Goal: Task Accomplishment & Management: Complete application form

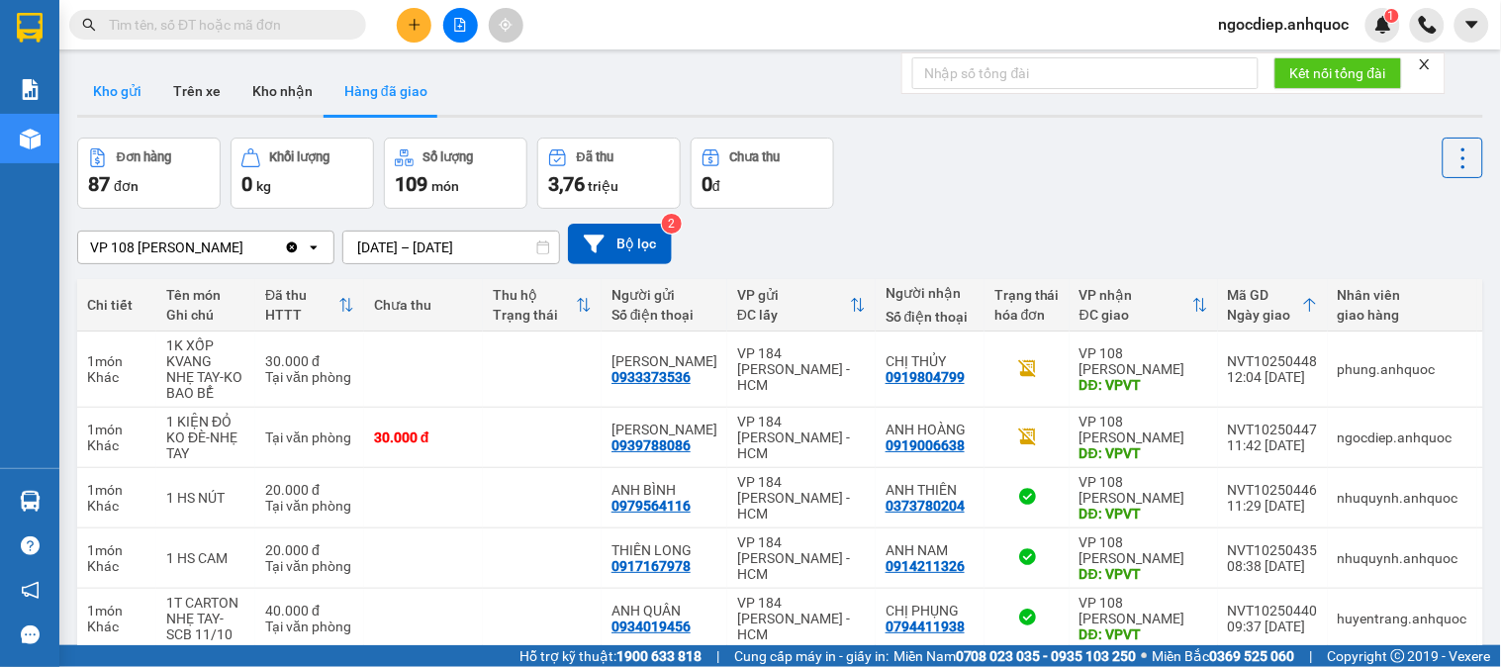
click at [126, 89] on button "Kho gửi" at bounding box center [117, 90] width 80 height 47
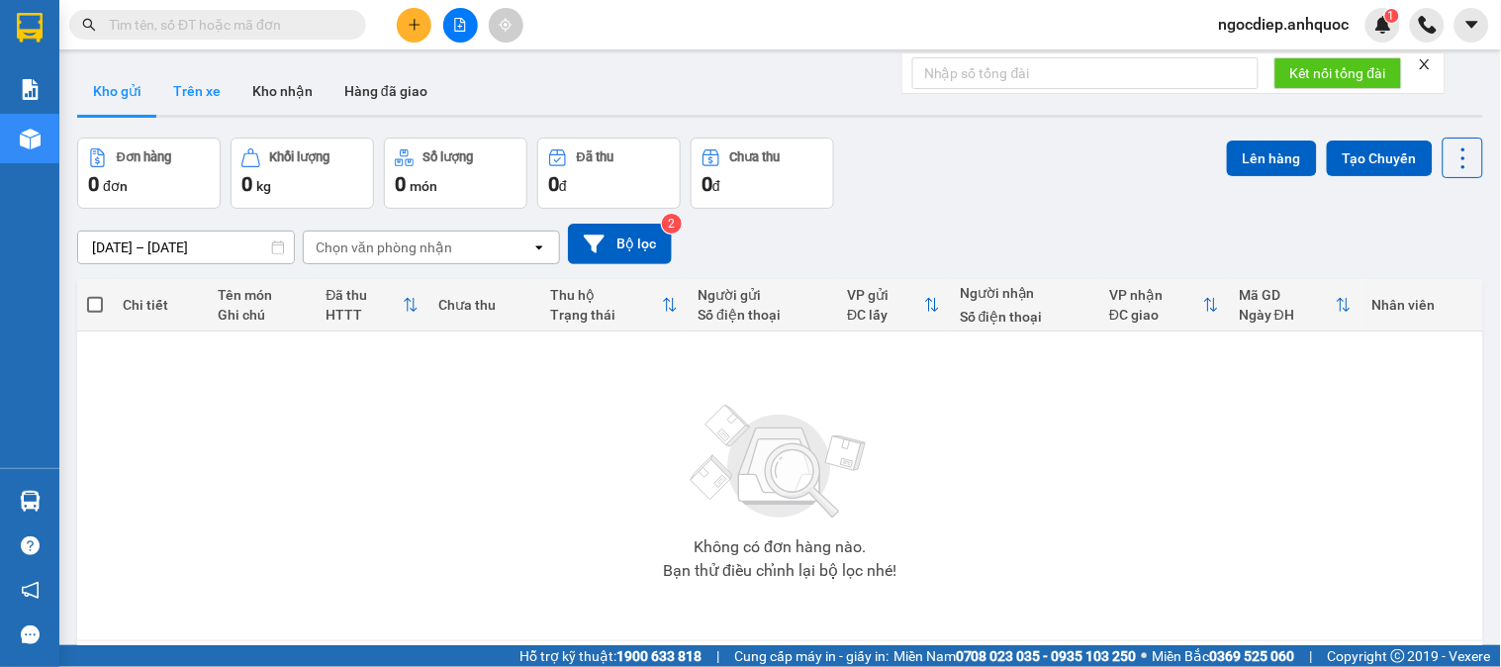
click at [189, 95] on button "Trên xe" at bounding box center [196, 90] width 79 height 47
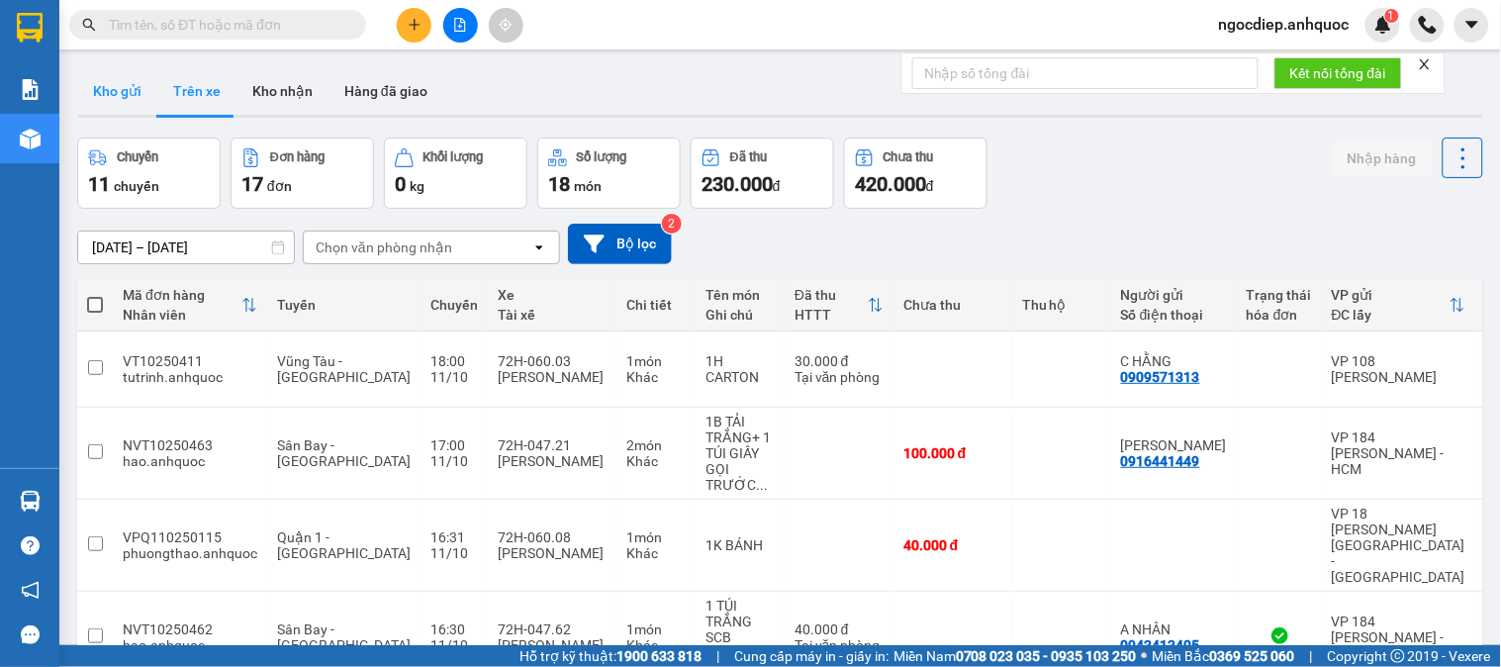
click at [115, 96] on button "Kho gửi" at bounding box center [117, 90] width 80 height 47
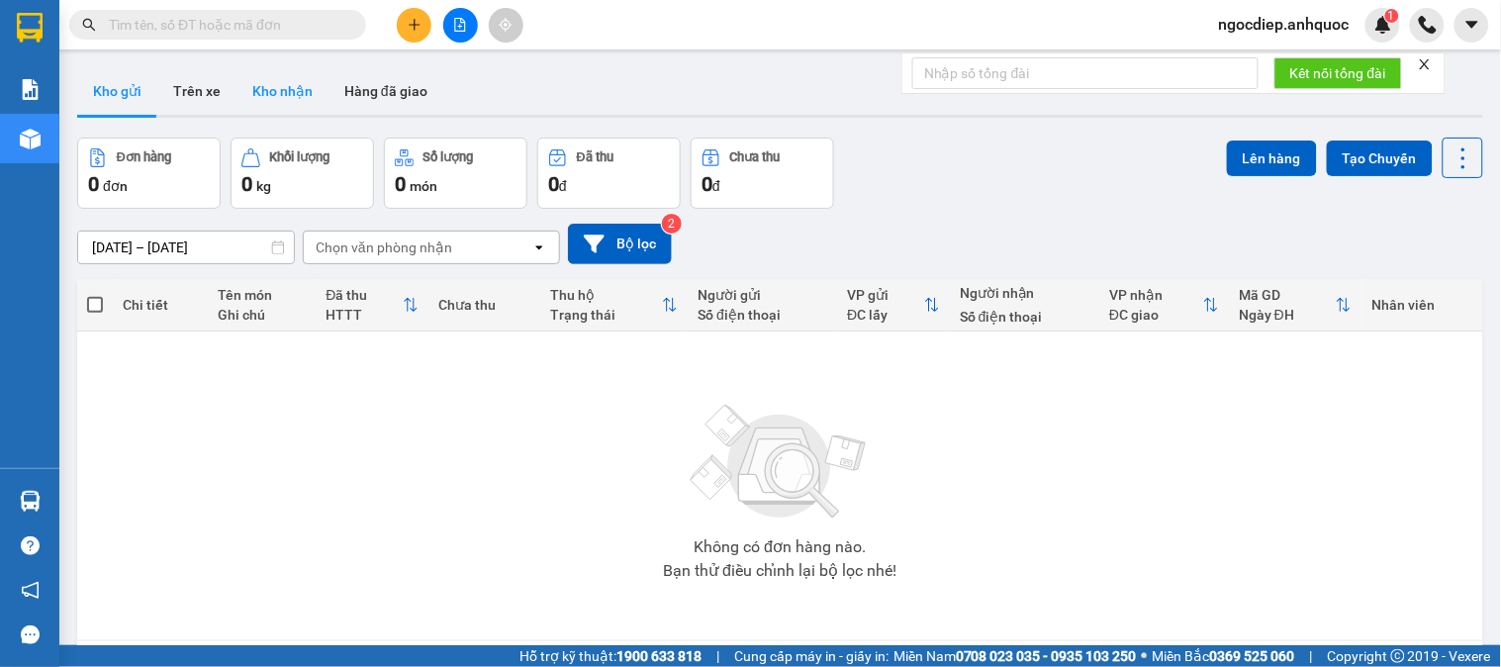
click at [288, 94] on button "Kho nhận" at bounding box center [283, 90] width 92 height 47
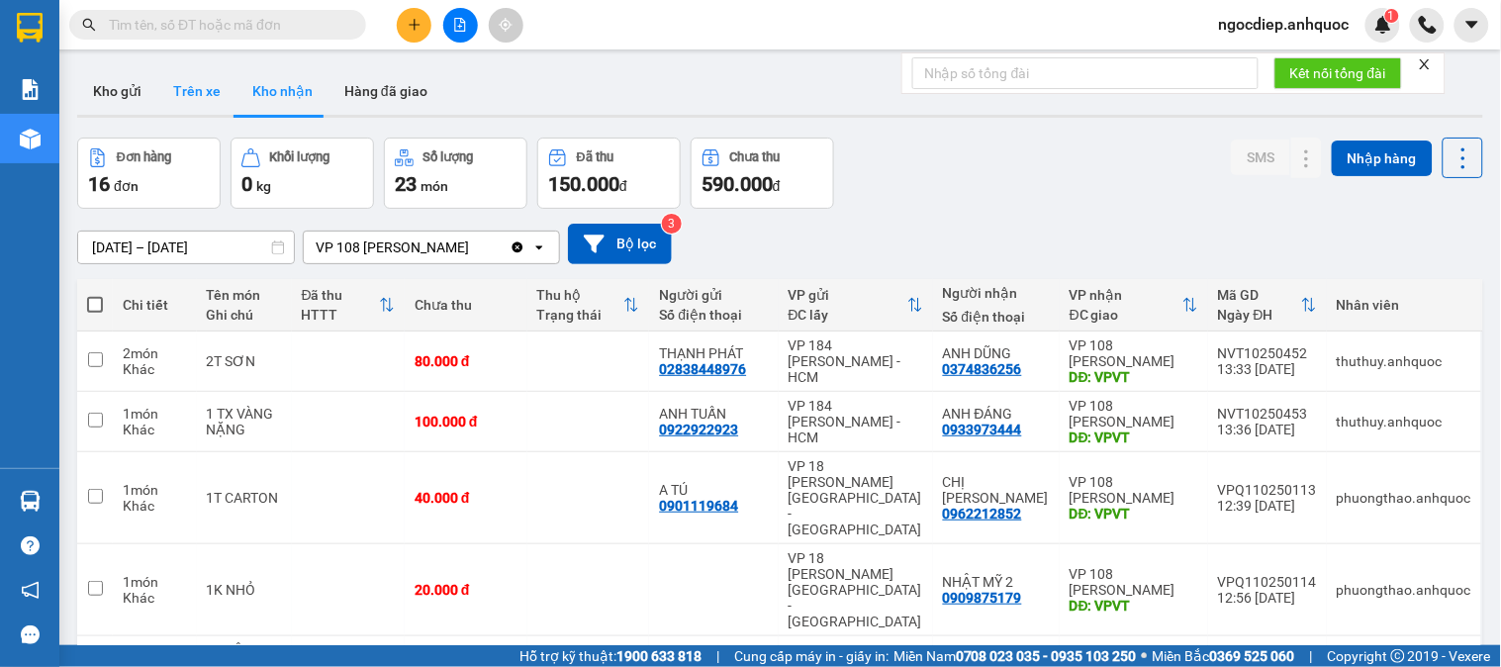
click at [160, 95] on button "Trên xe" at bounding box center [196, 90] width 79 height 47
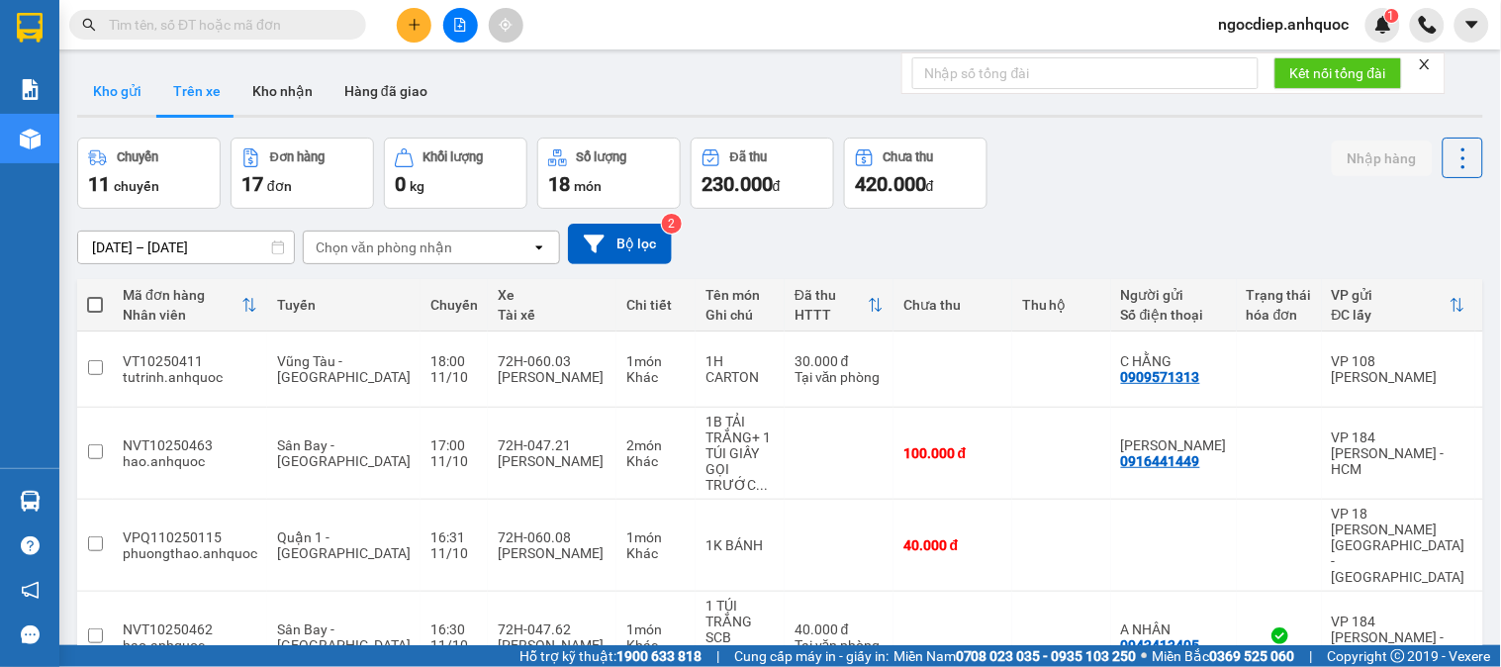
click at [142, 86] on button "Kho gửi" at bounding box center [117, 90] width 80 height 47
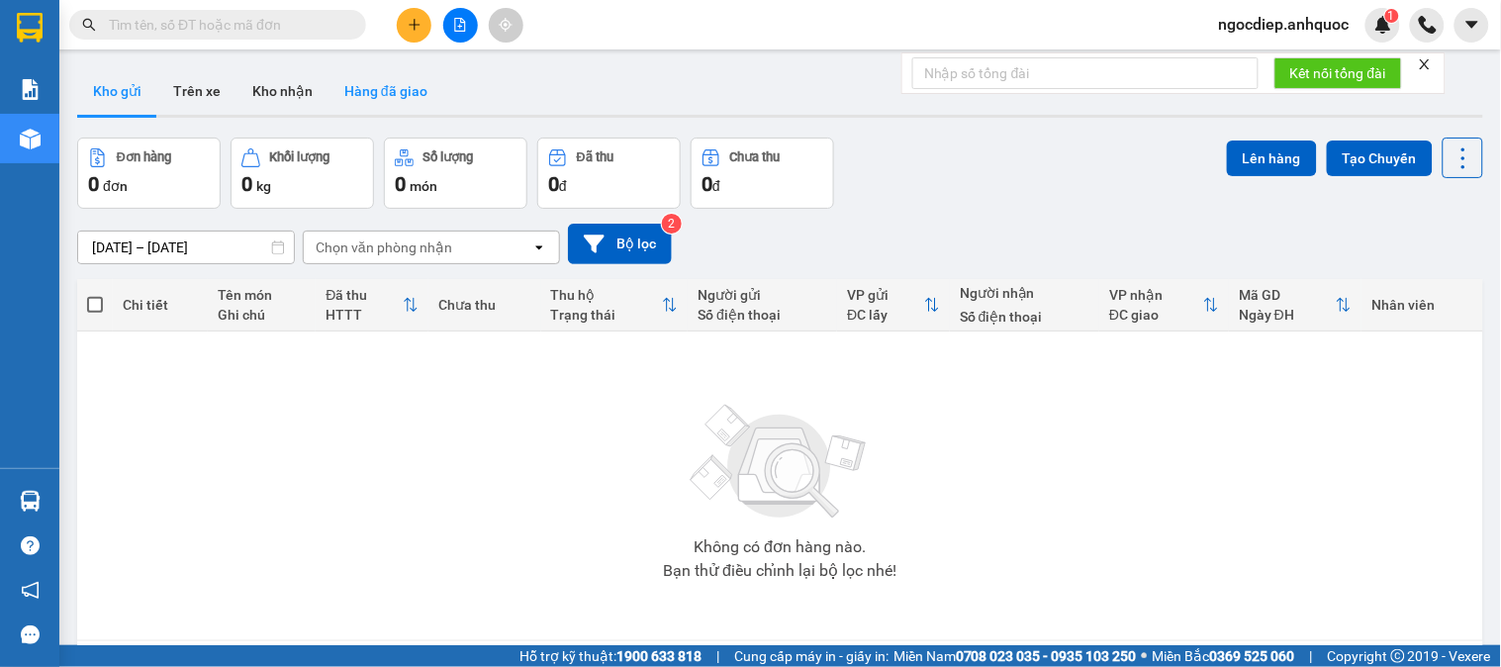
click at [376, 99] on button "Hàng đã giao" at bounding box center [386, 90] width 115 height 47
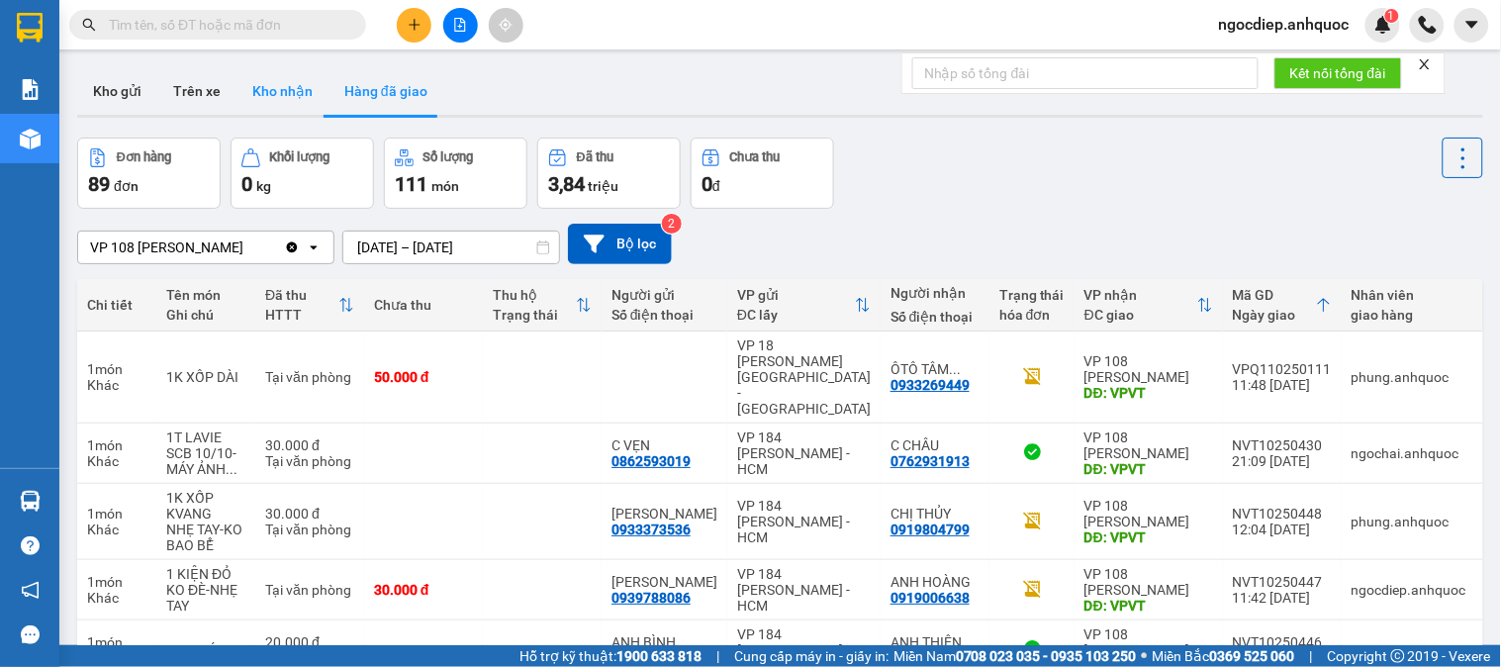
click at [292, 95] on button "Kho nhận" at bounding box center [283, 90] width 92 height 47
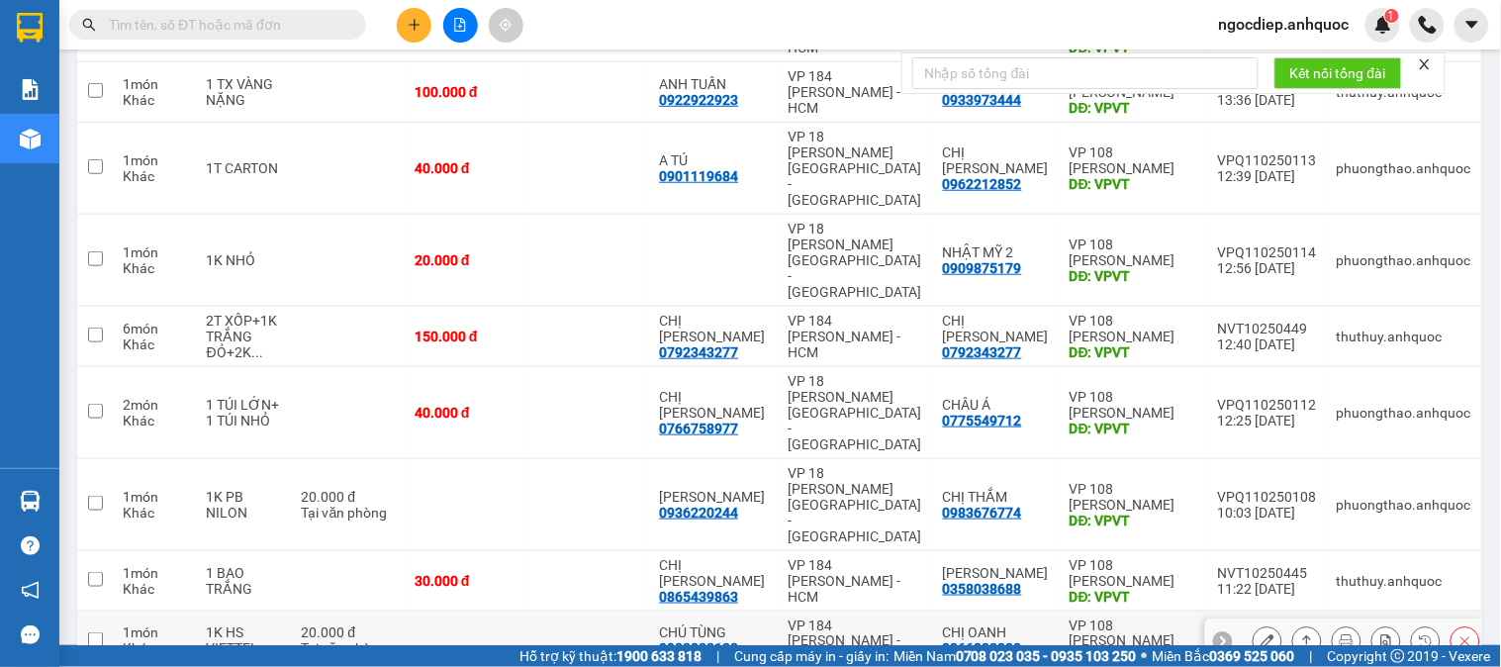
scroll to position [372, 0]
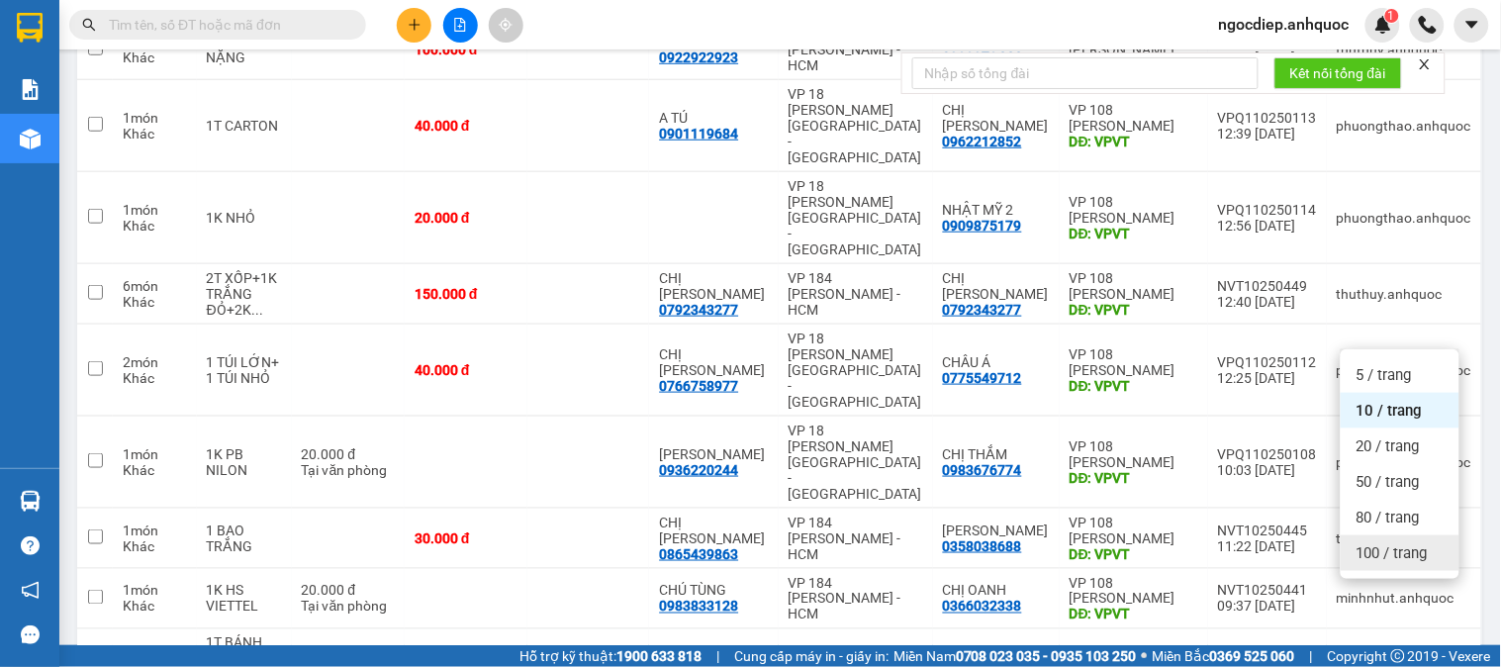
click at [1383, 550] on span "100 / trang" at bounding box center [1392, 553] width 71 height 20
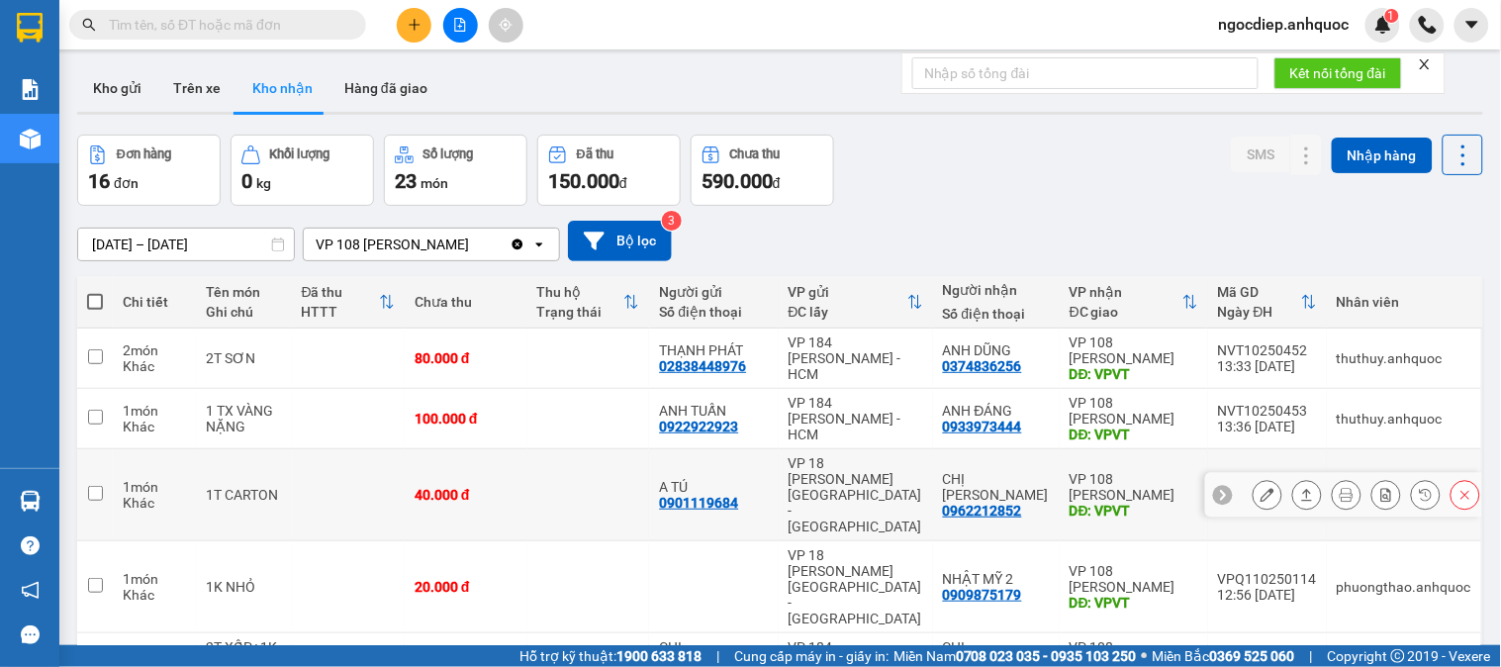
scroll to position [0, 0]
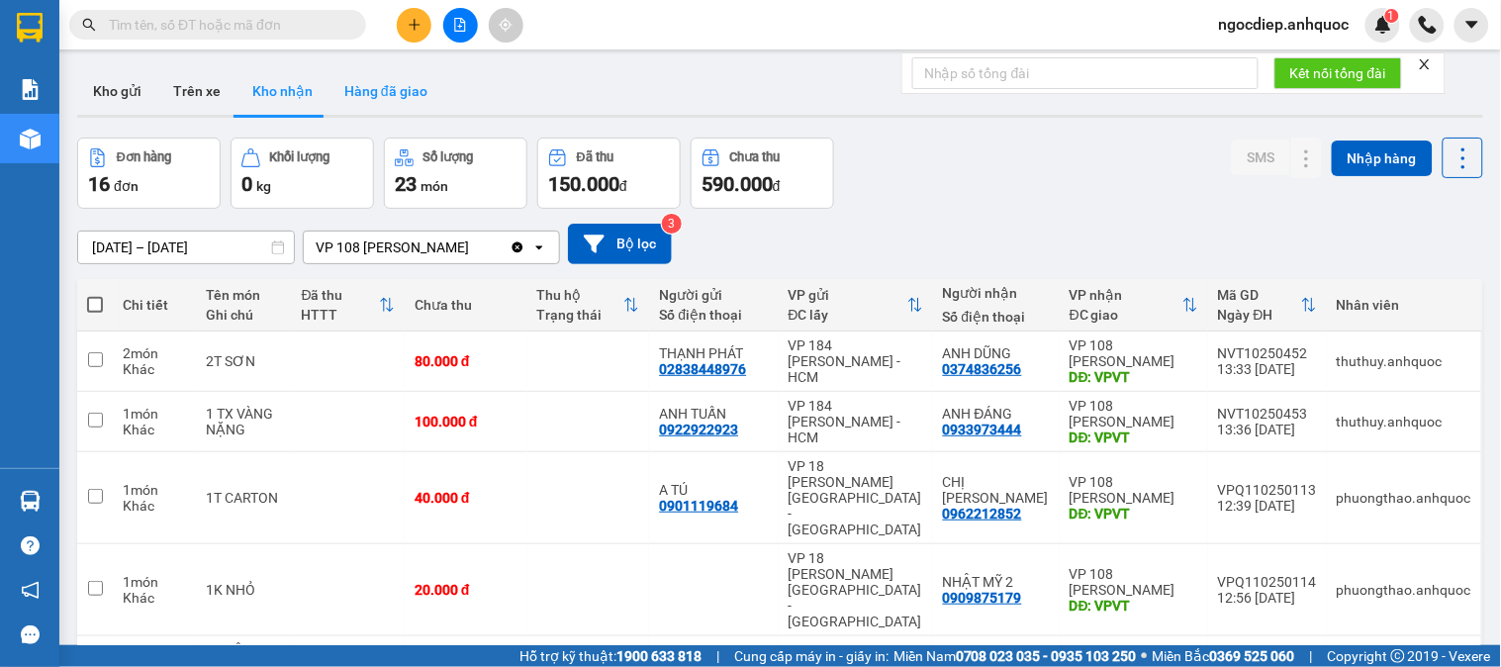
click at [407, 100] on button "Hàng đã giao" at bounding box center [386, 90] width 115 height 47
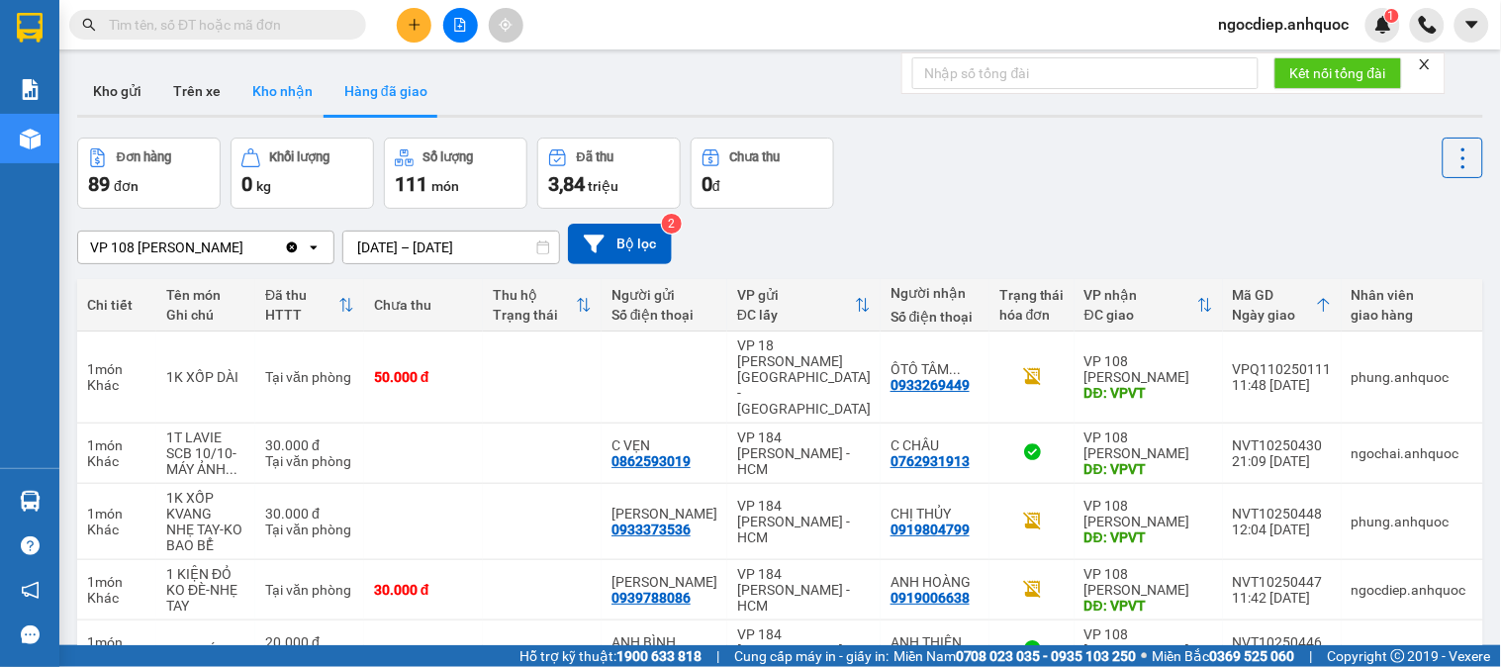
click at [298, 91] on button "Kho nhận" at bounding box center [283, 90] width 92 height 47
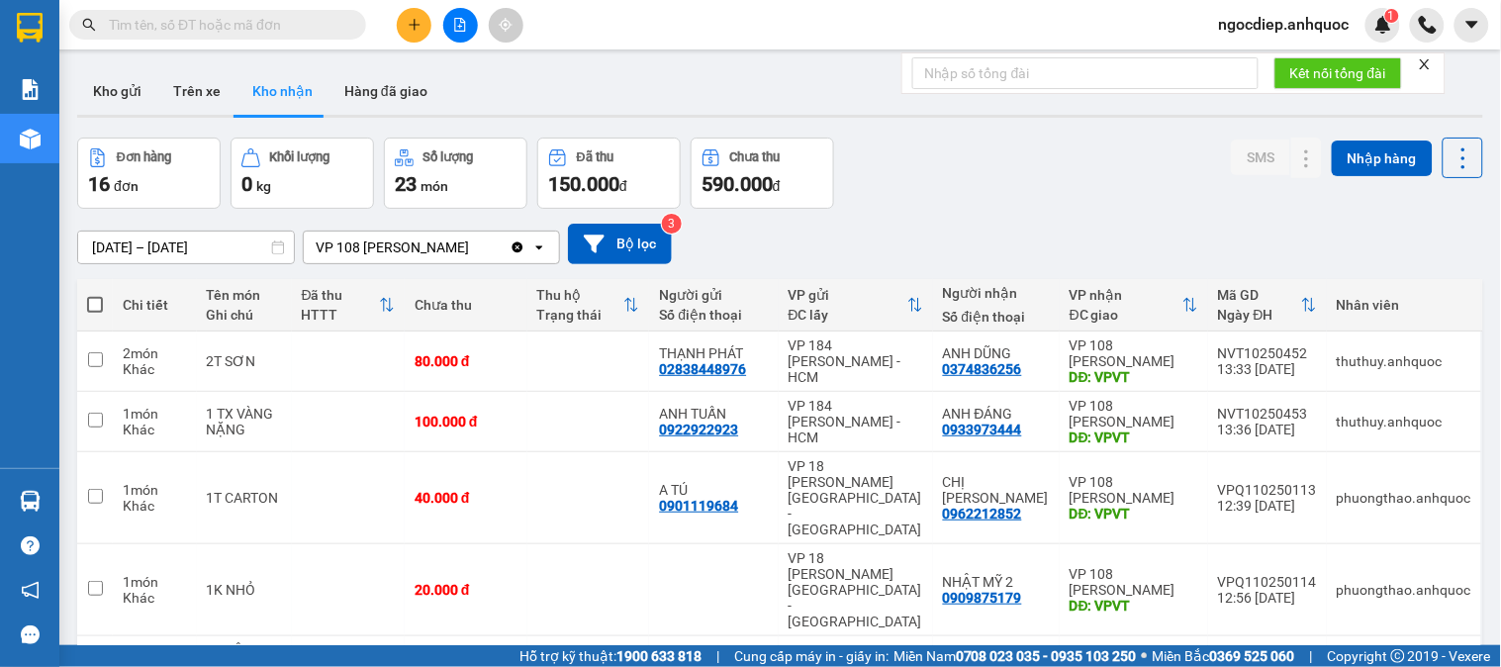
click at [291, 24] on input "text" at bounding box center [226, 25] width 234 height 22
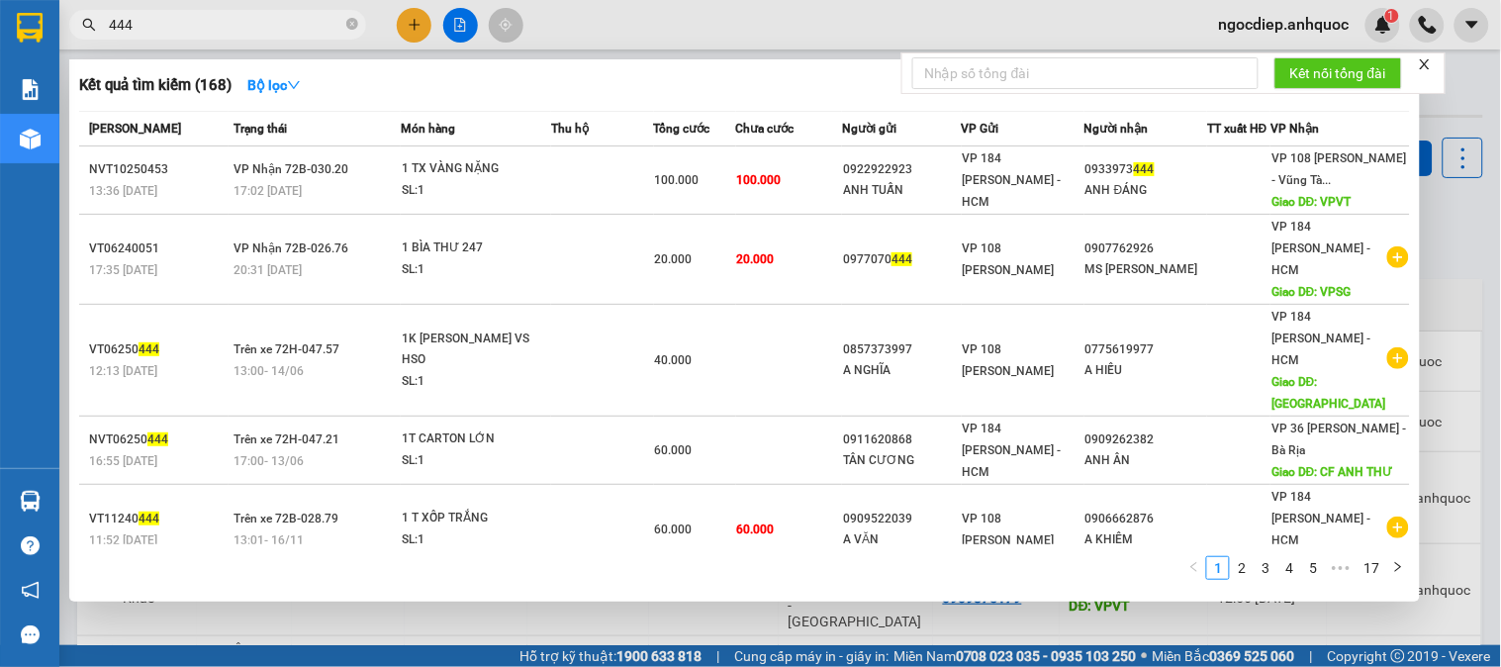
type input "444"
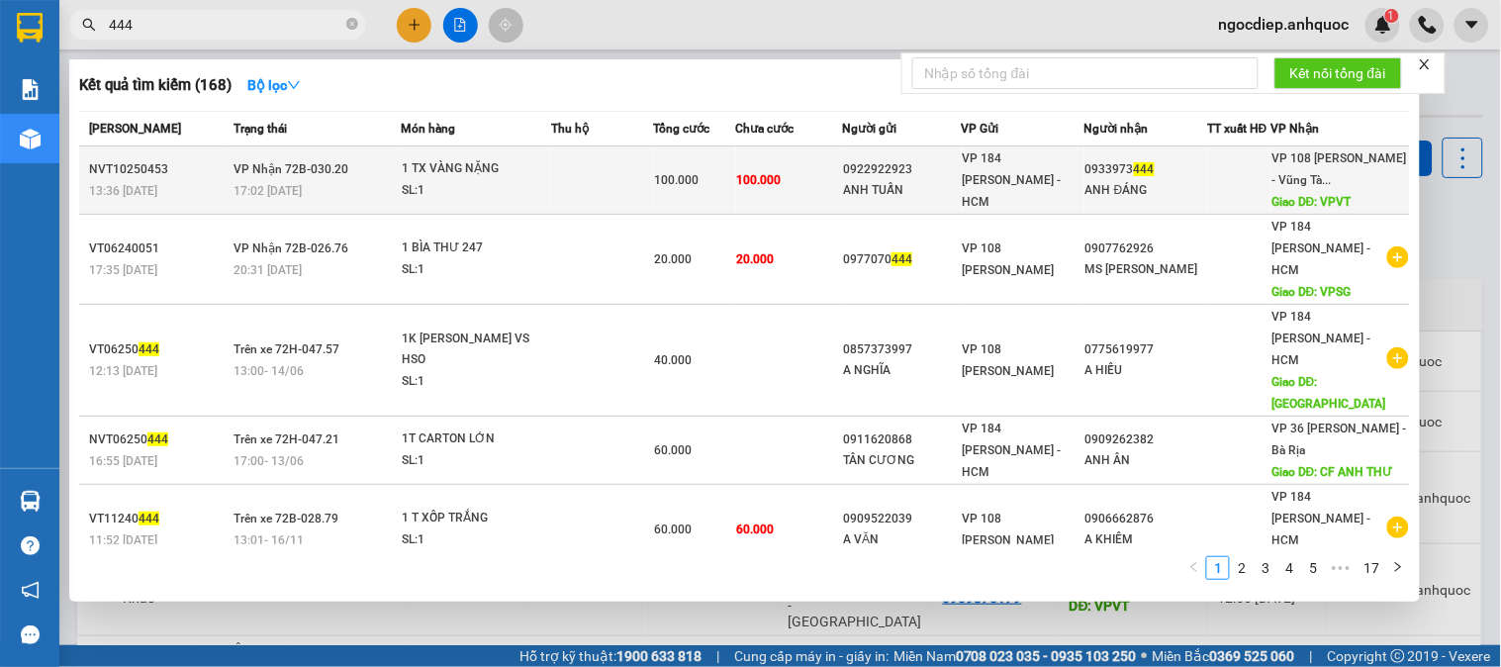
click at [1259, 188] on div at bounding box center [1238, 180] width 61 height 21
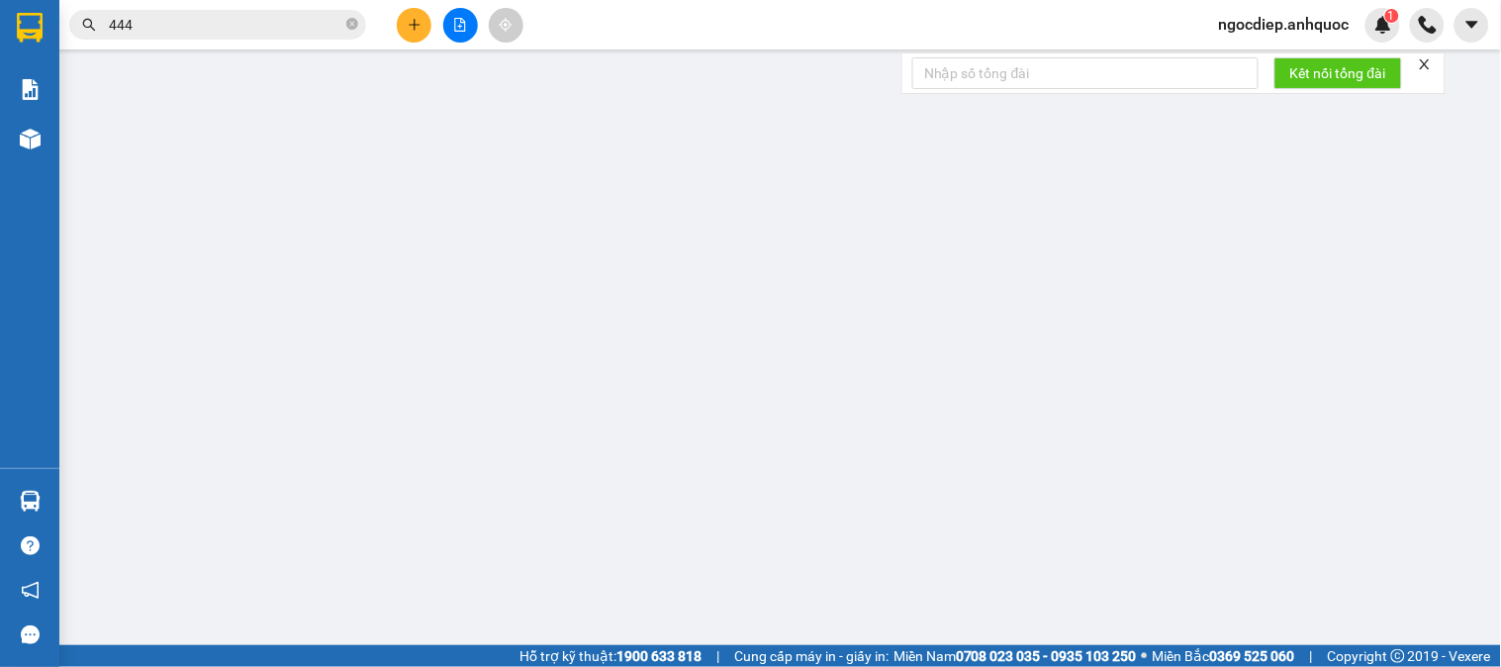
type input "0922922923"
type input "ANH TUẤN"
type input "0933973444"
type input "ANH ĐÁNG"
type input "VPVT"
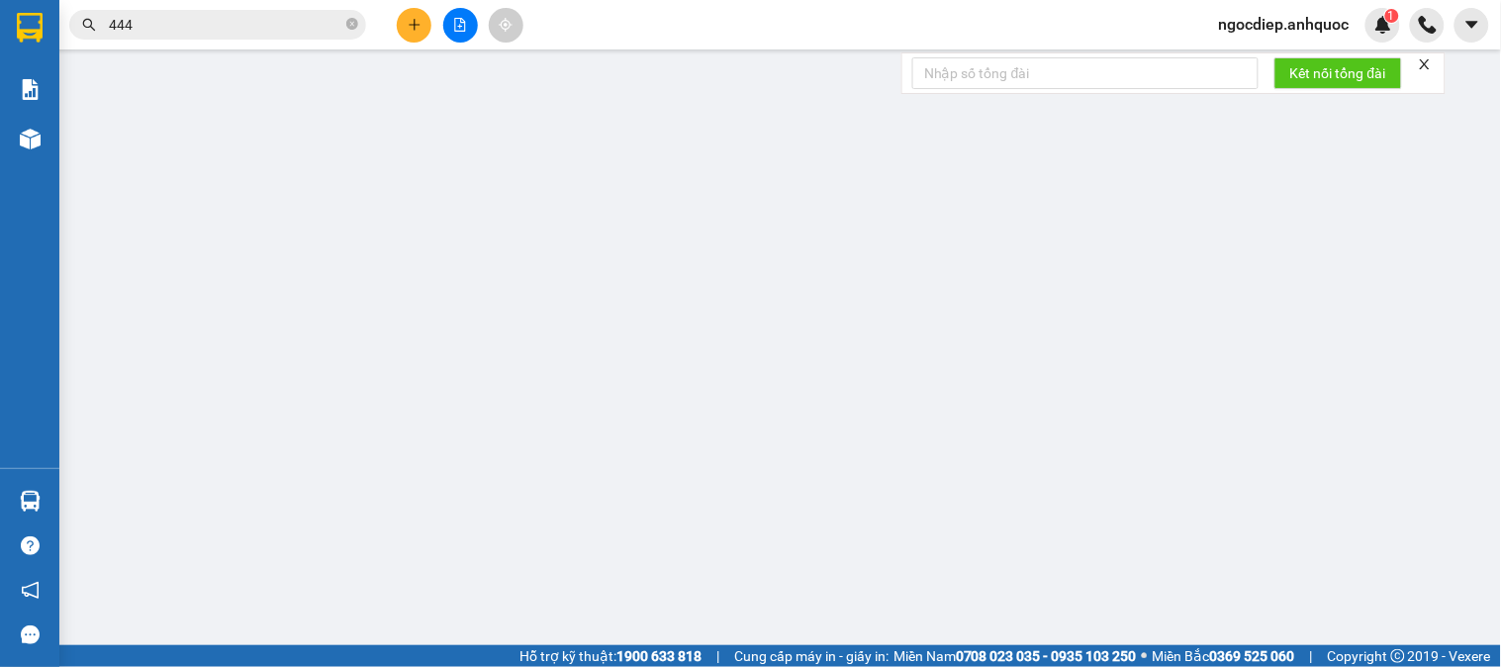
type input "100.000"
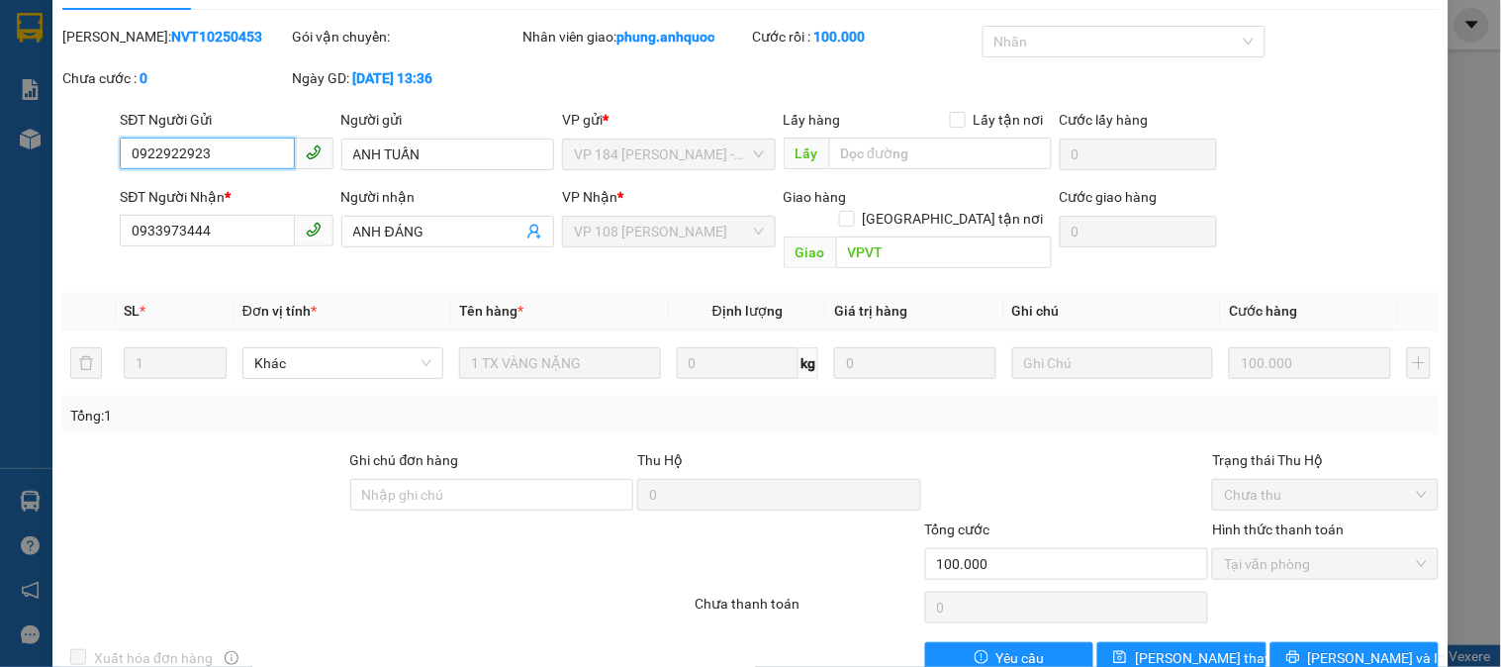
scroll to position [69, 0]
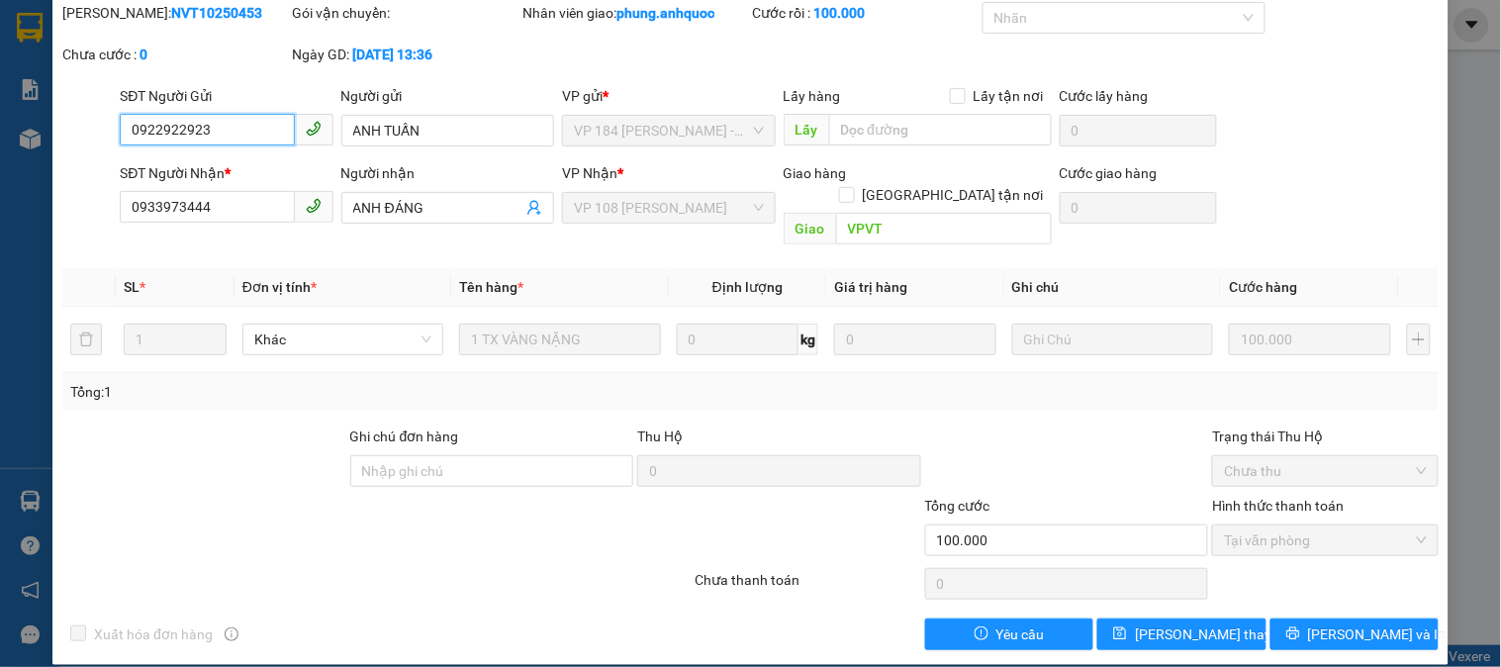
click at [1352, 525] on span "Tại văn phòng" at bounding box center [1325, 540] width 202 height 30
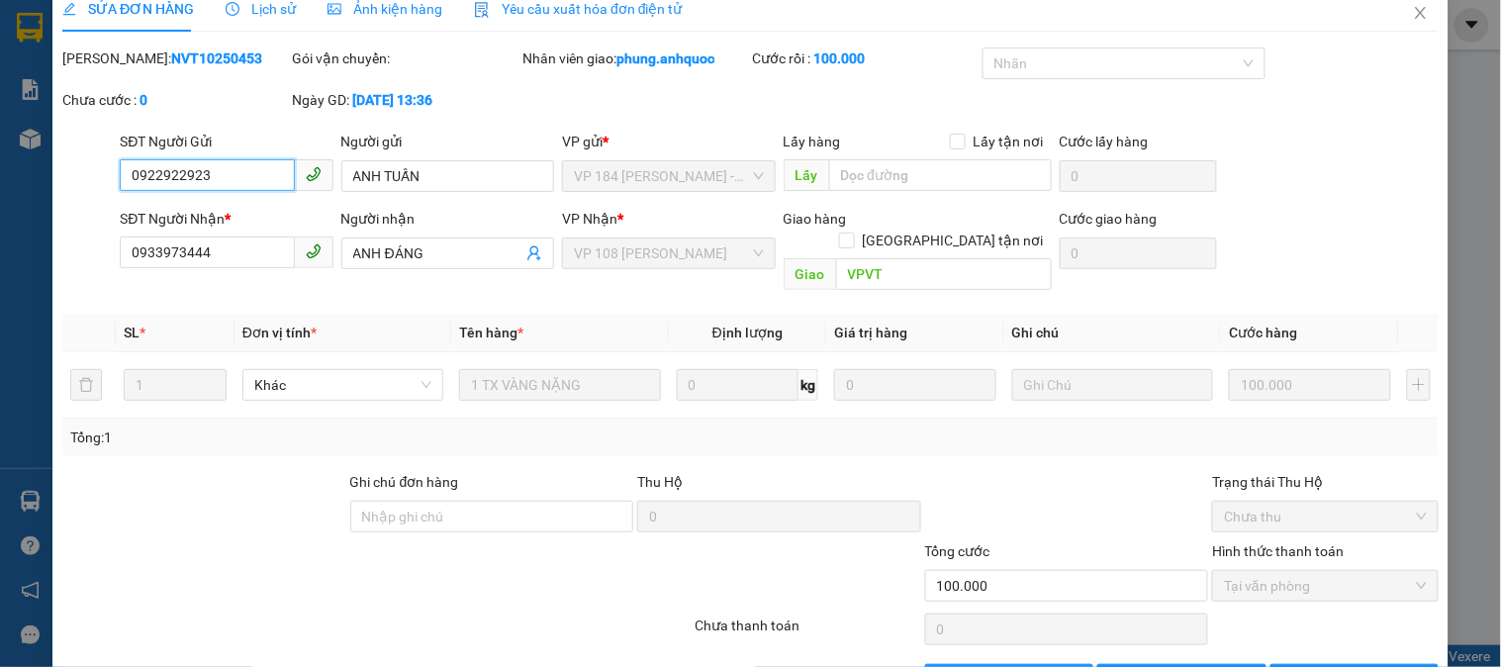
scroll to position [0, 0]
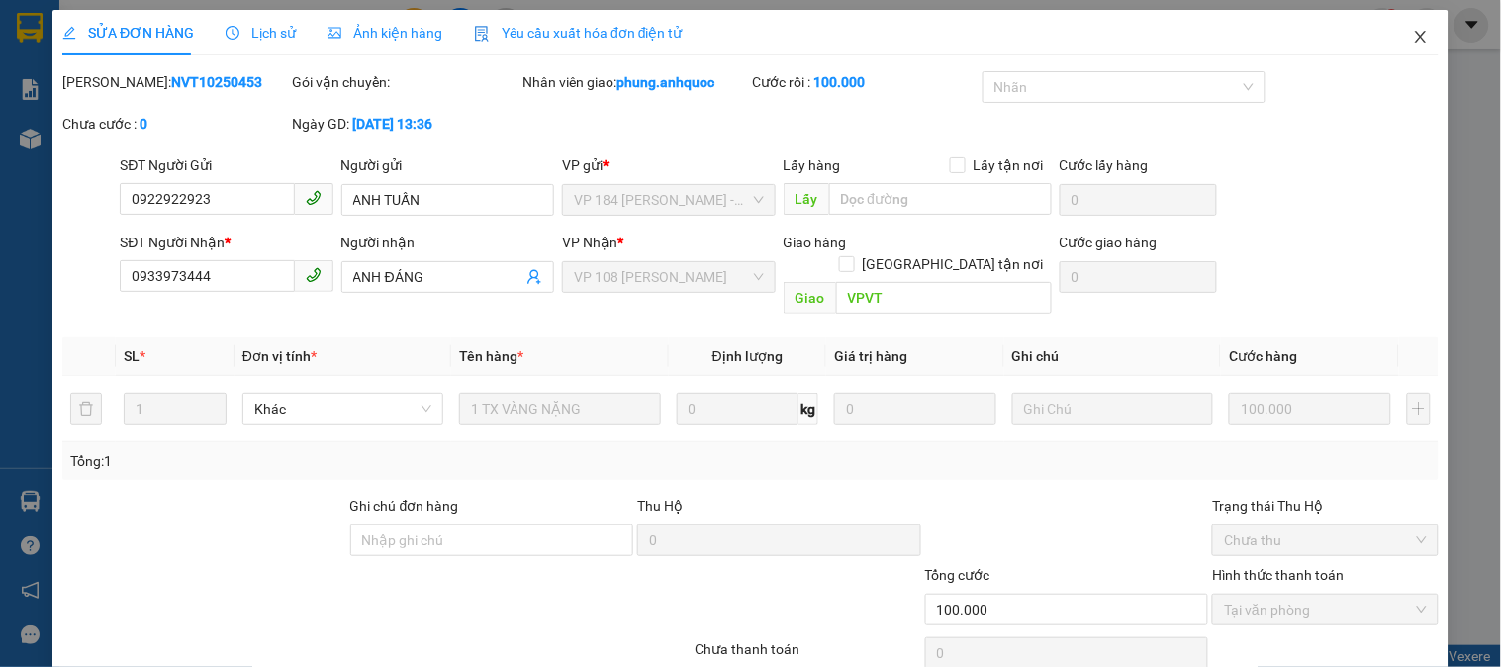
click at [1413, 40] on icon "close" at bounding box center [1421, 37] width 16 height 16
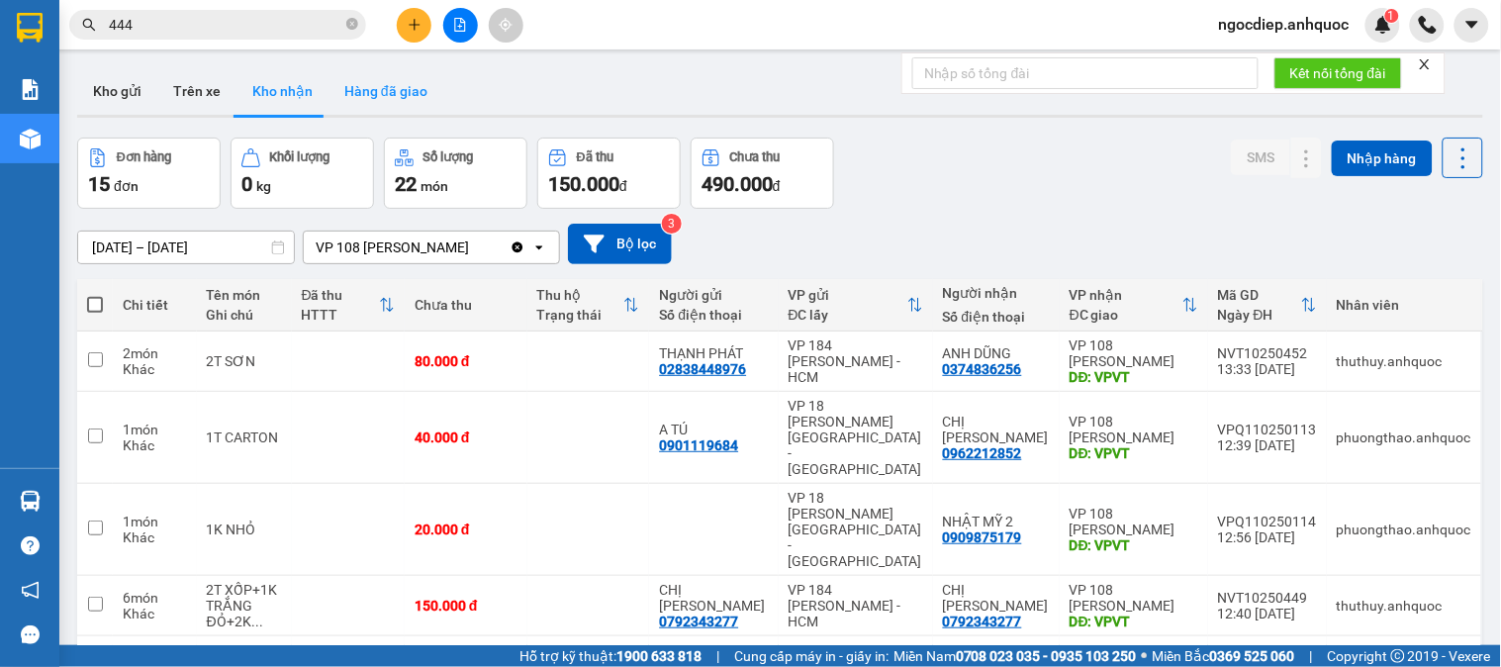
click at [354, 89] on button "Hàng đã giao" at bounding box center [386, 90] width 115 height 47
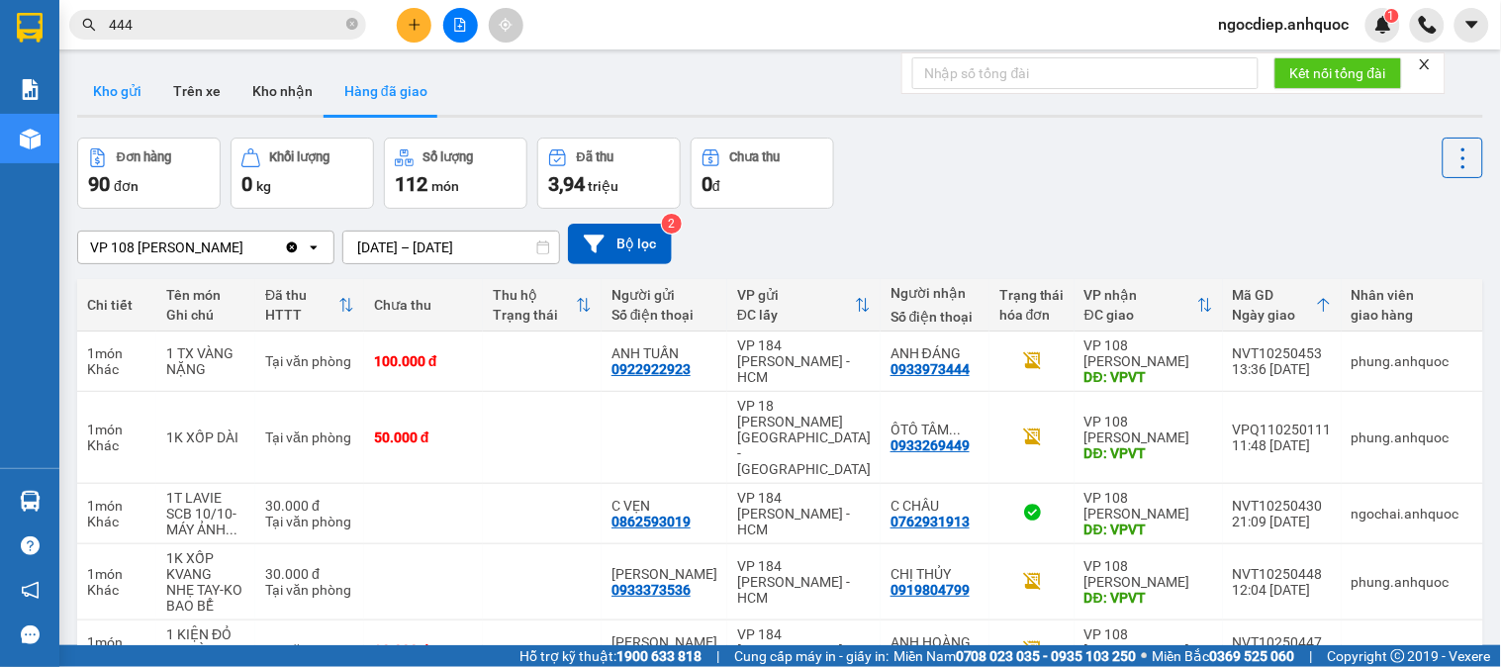
click at [111, 96] on button "Kho gửi" at bounding box center [117, 90] width 80 height 47
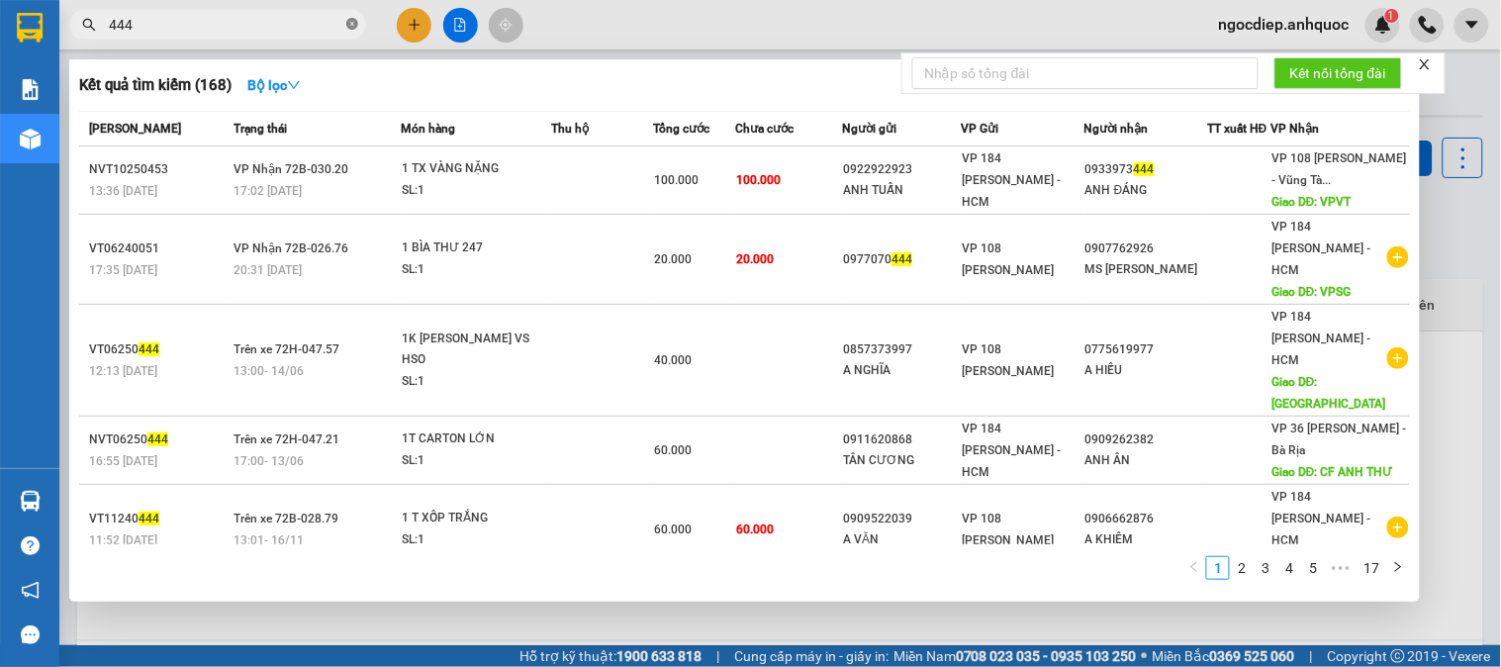
click at [356, 23] on icon "close-circle" at bounding box center [352, 24] width 12 height 12
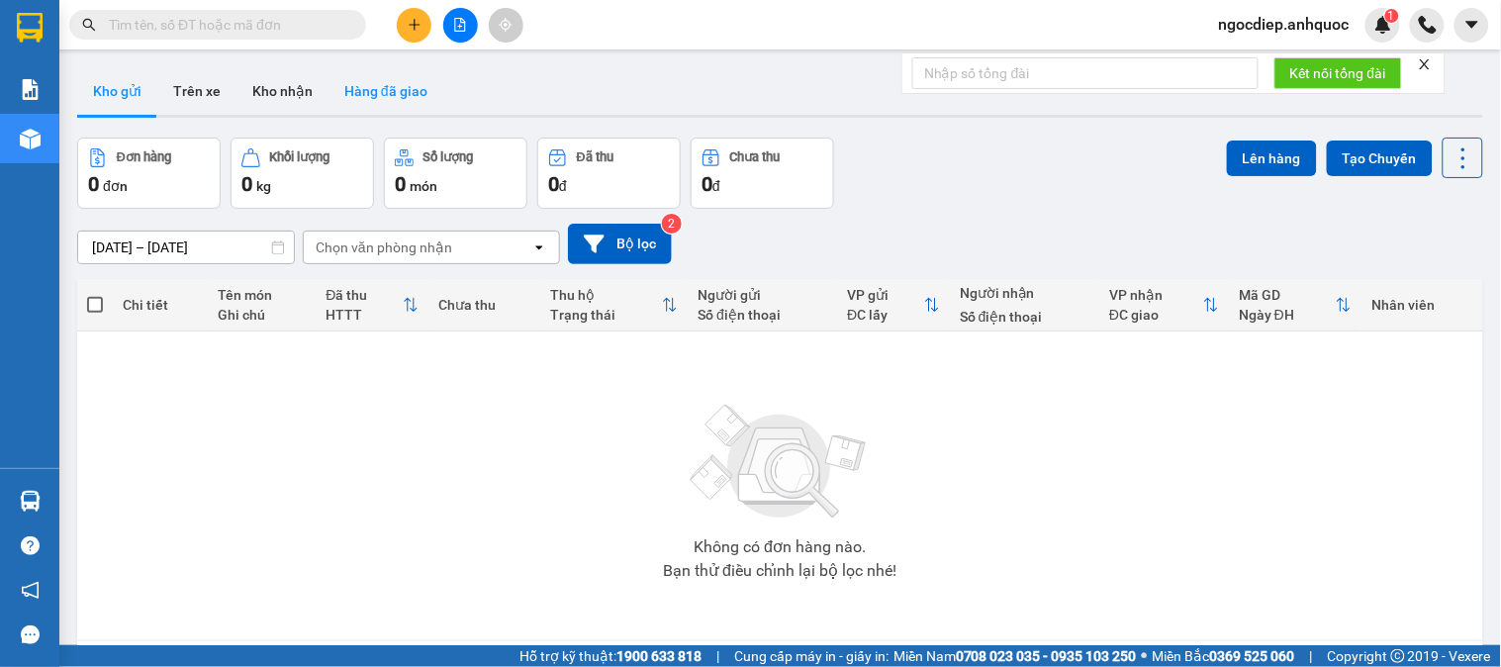
click at [391, 93] on button "Hàng đã giao" at bounding box center [386, 90] width 115 height 47
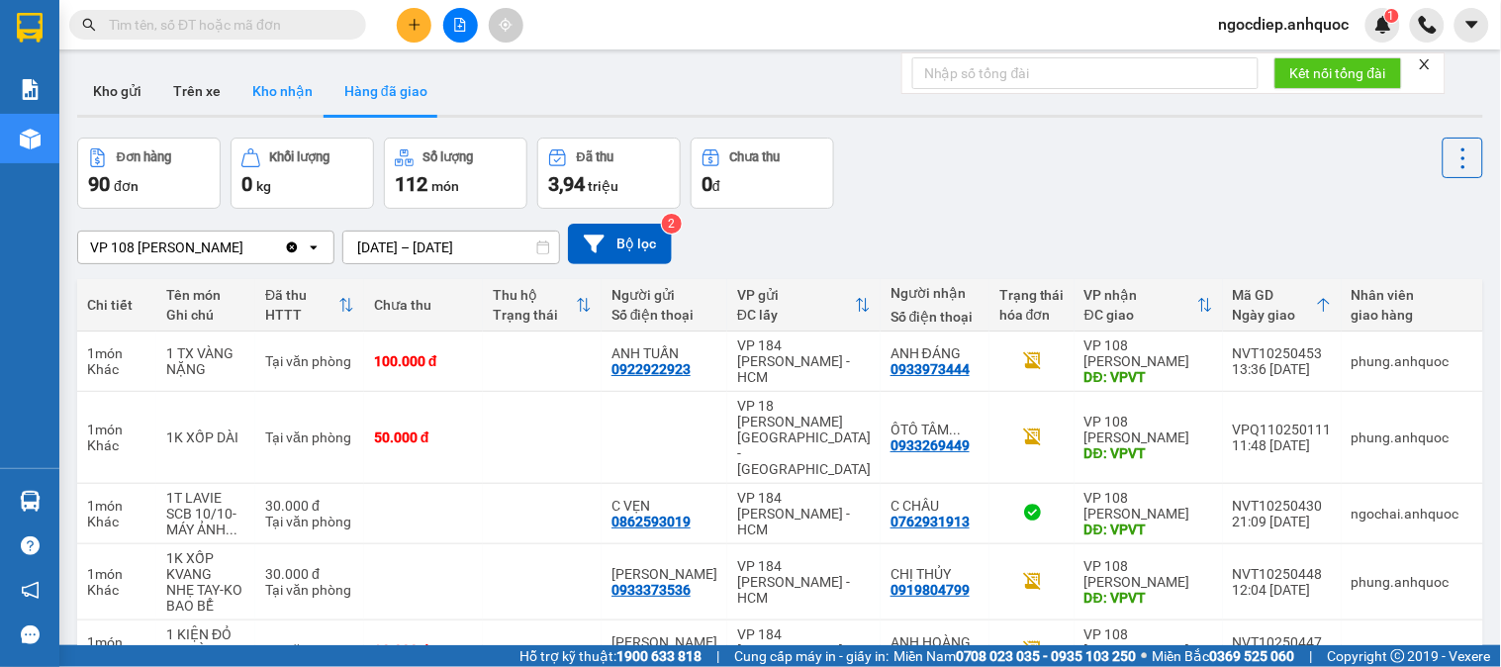
click at [278, 86] on button "Kho nhận" at bounding box center [283, 90] width 92 height 47
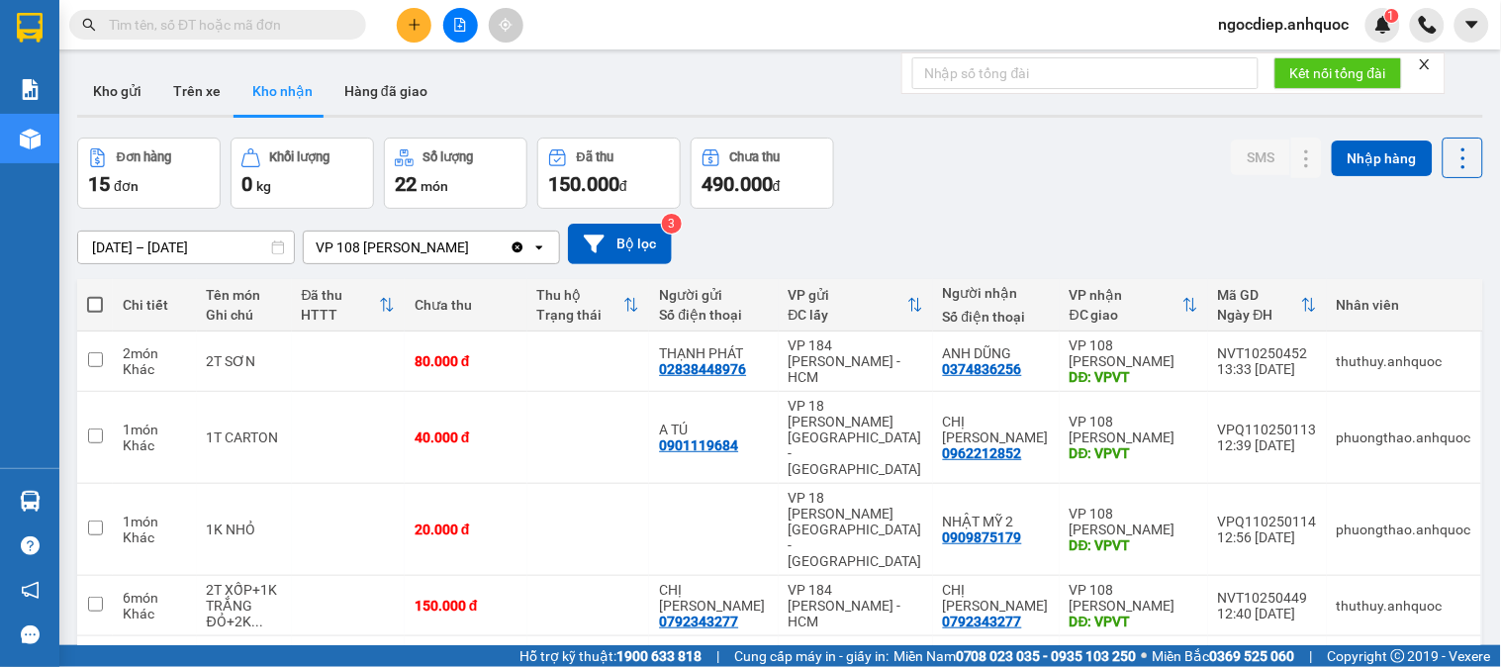
click at [314, 17] on input "text" at bounding box center [226, 25] width 234 height 22
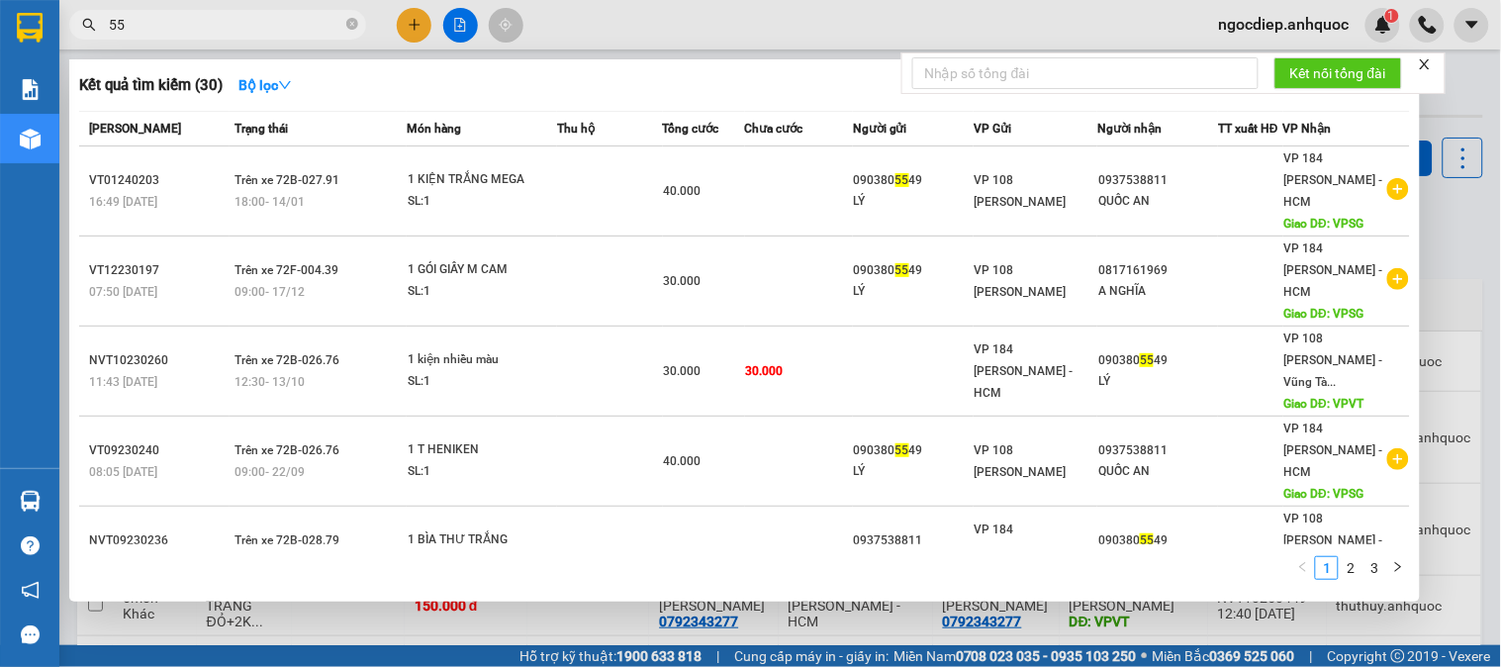
type input "5"
click at [353, 23] on icon "close-circle" at bounding box center [352, 24] width 12 height 12
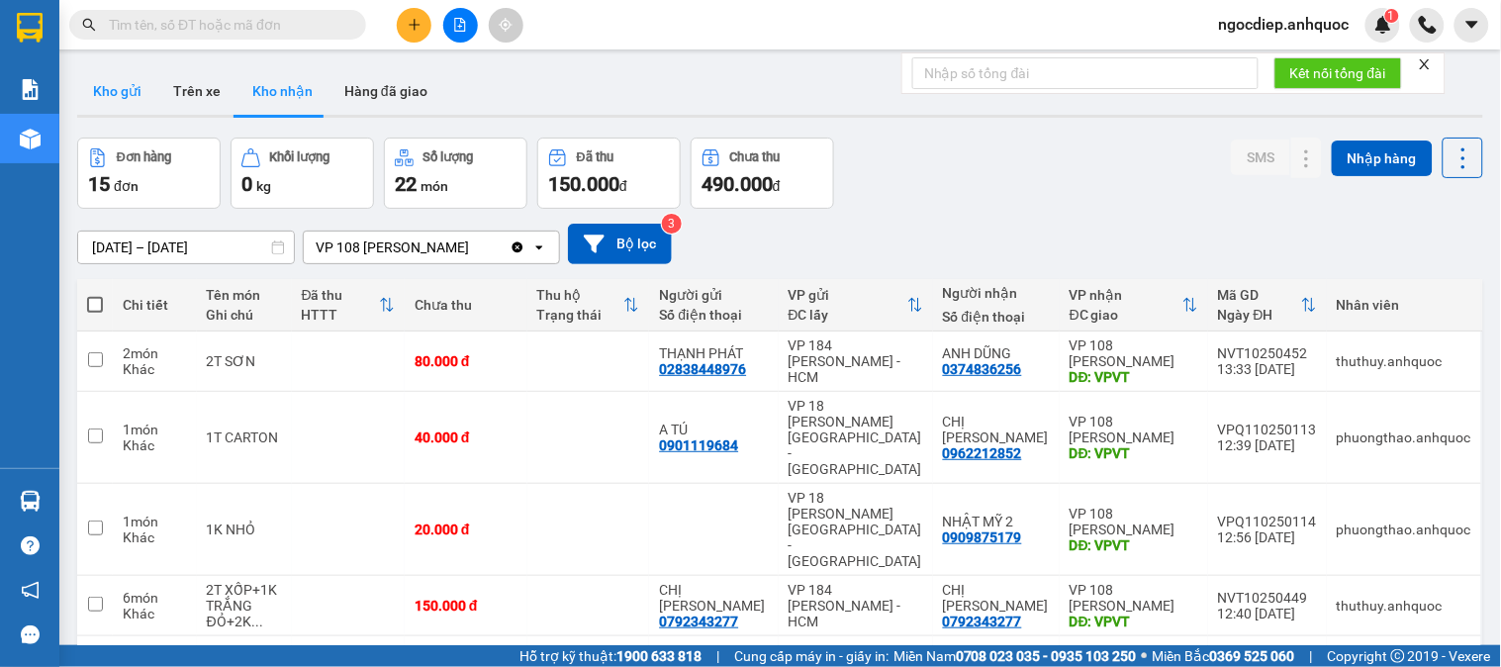
click at [121, 90] on button "Kho gửi" at bounding box center [117, 90] width 80 height 47
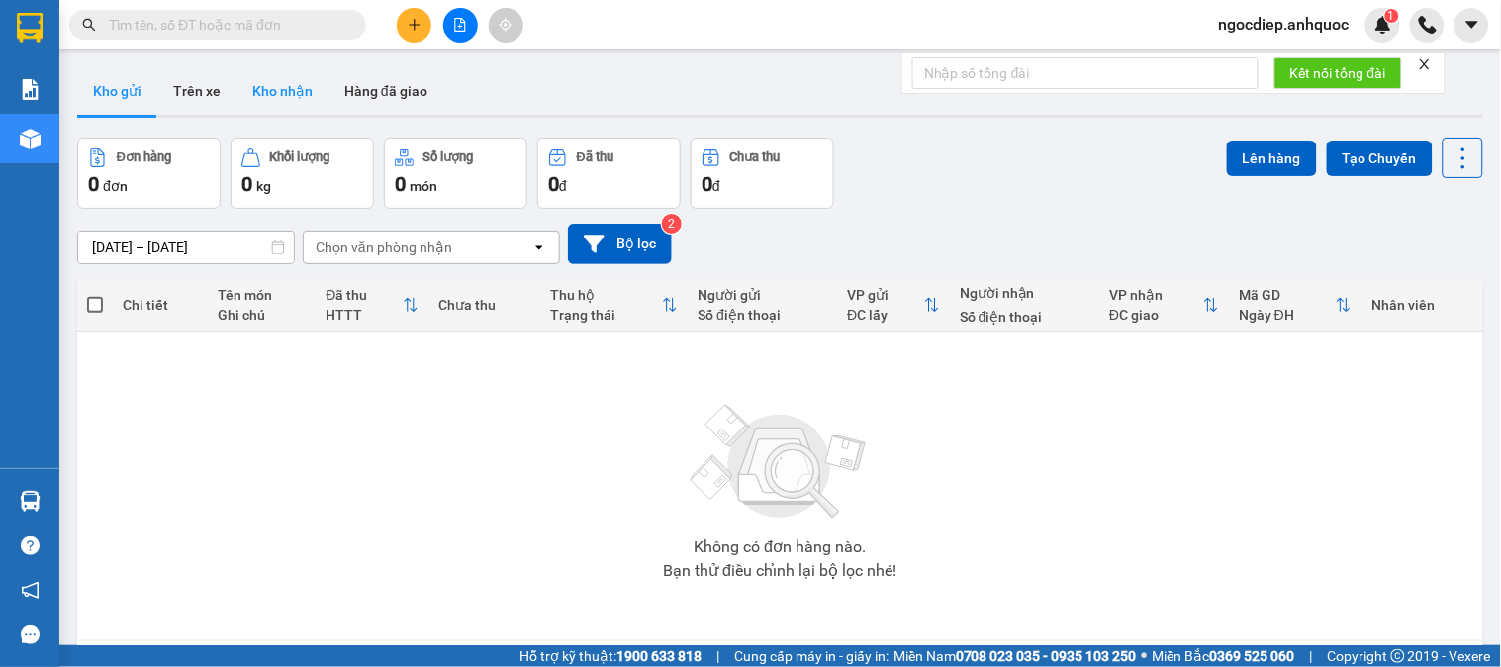
click at [287, 99] on button "Kho nhận" at bounding box center [283, 90] width 92 height 47
